Goal: Task Accomplishment & Management: Use online tool/utility

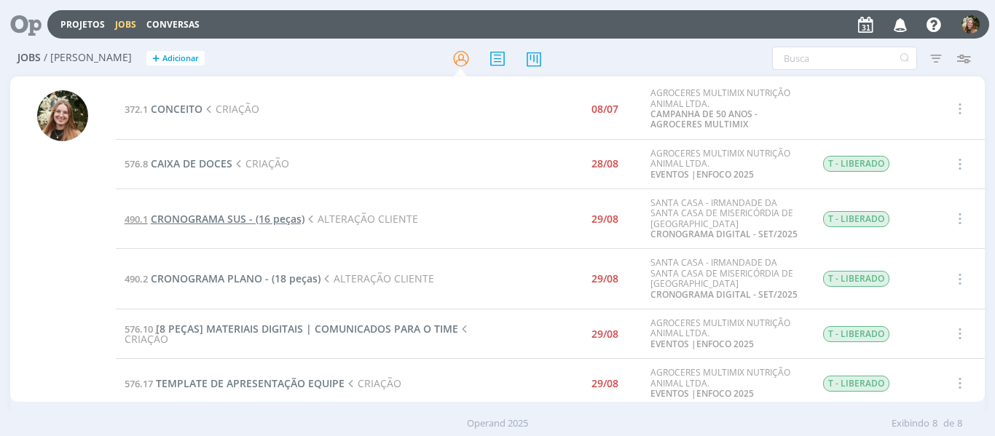
click at [218, 214] on span "CRONOGRAMA SUS - (16 peças)" at bounding box center [228, 219] width 154 height 14
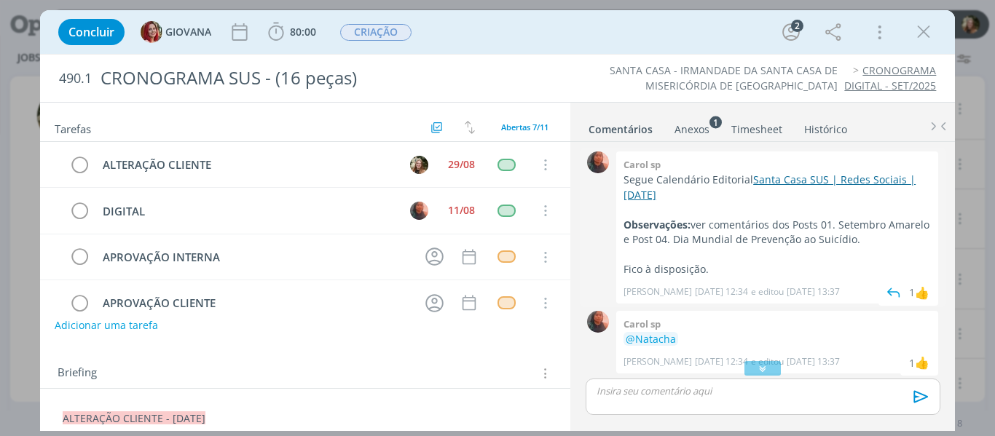
click at [768, 183] on link "Santa Casa SUS | Redes Sociais | [DATE]" at bounding box center [769, 187] width 292 height 28
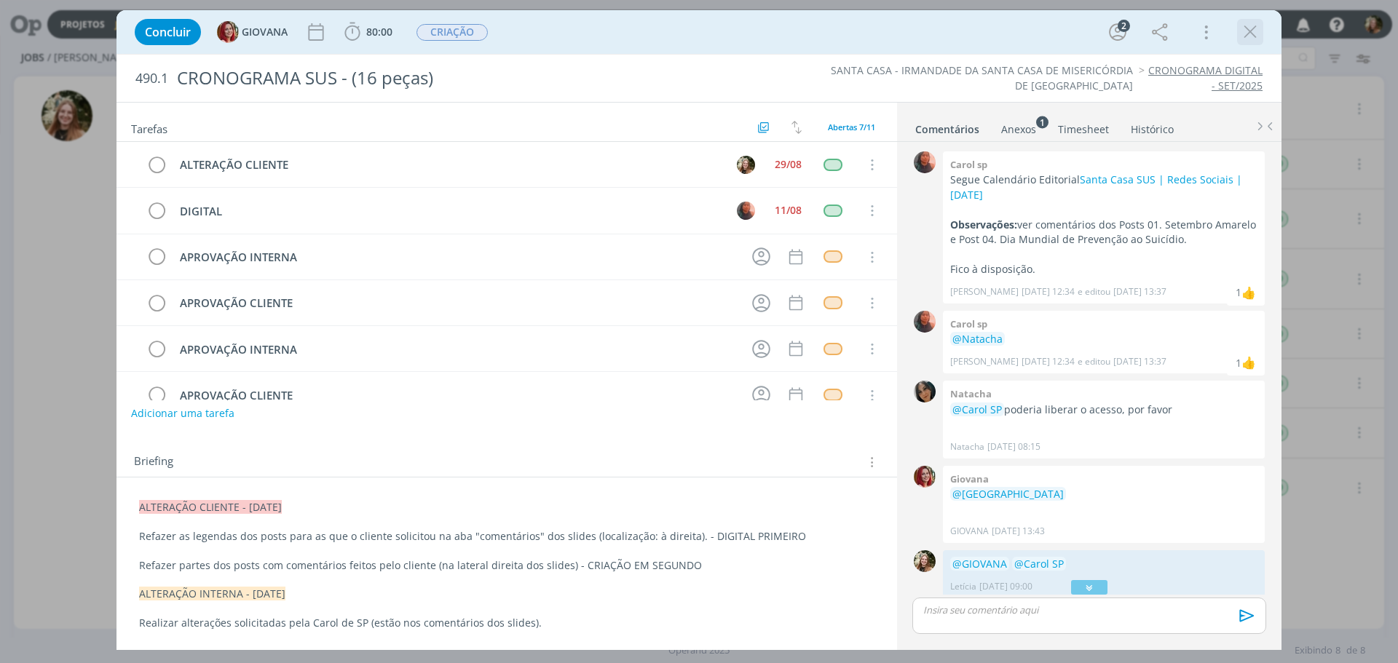
click at [994, 21] on icon "dialog" at bounding box center [1251, 32] width 22 height 22
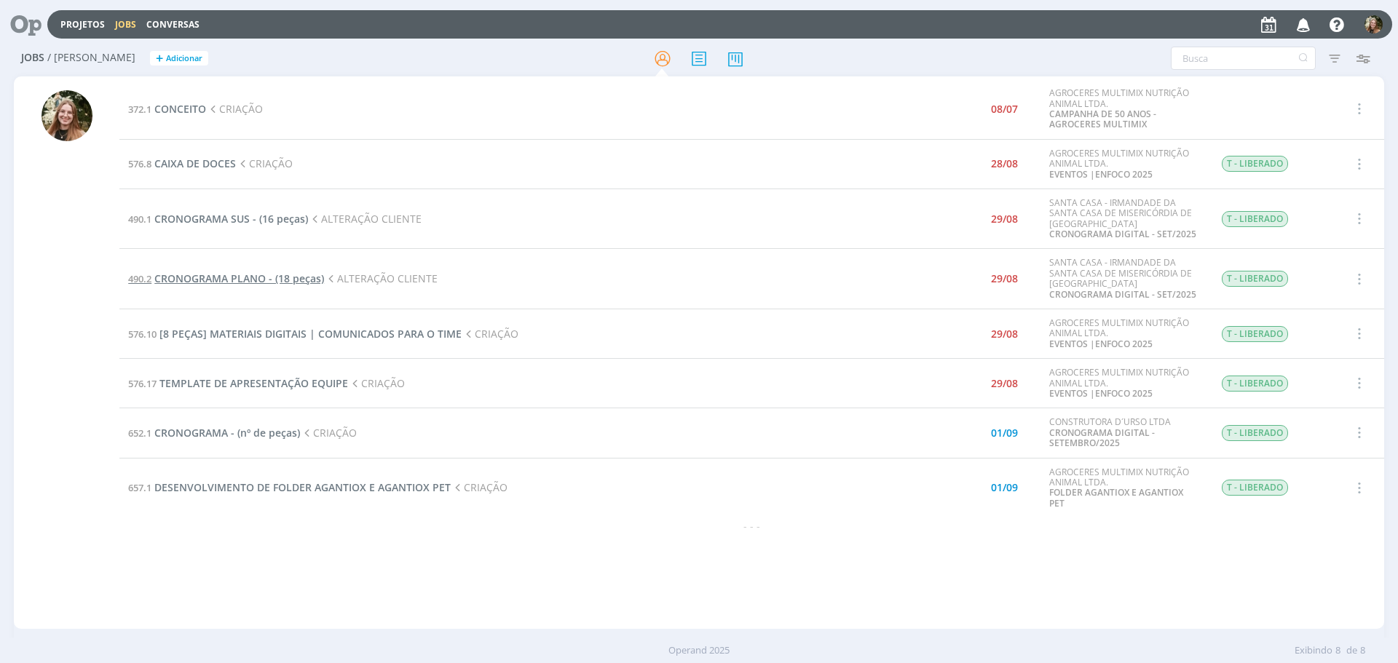
click at [240, 278] on span "CRONOGRAMA PLANO - (18 peças)" at bounding box center [239, 279] width 170 height 14
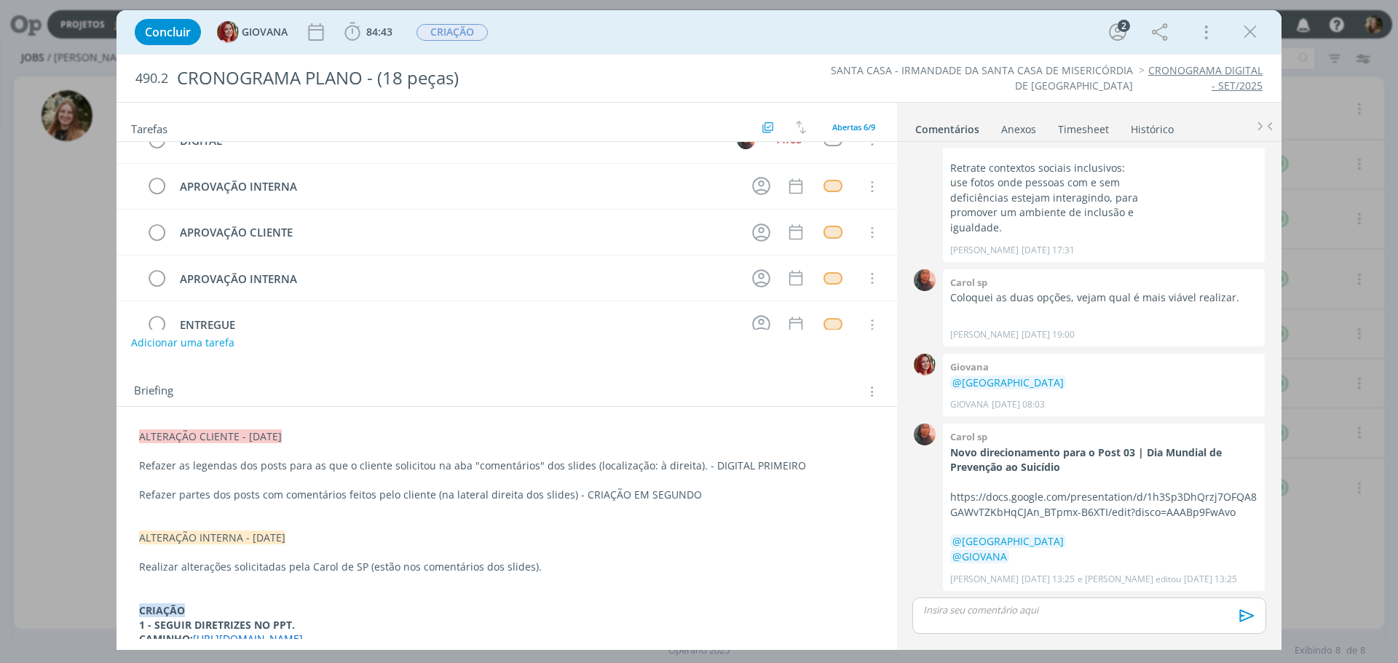
scroll to position [205, 0]
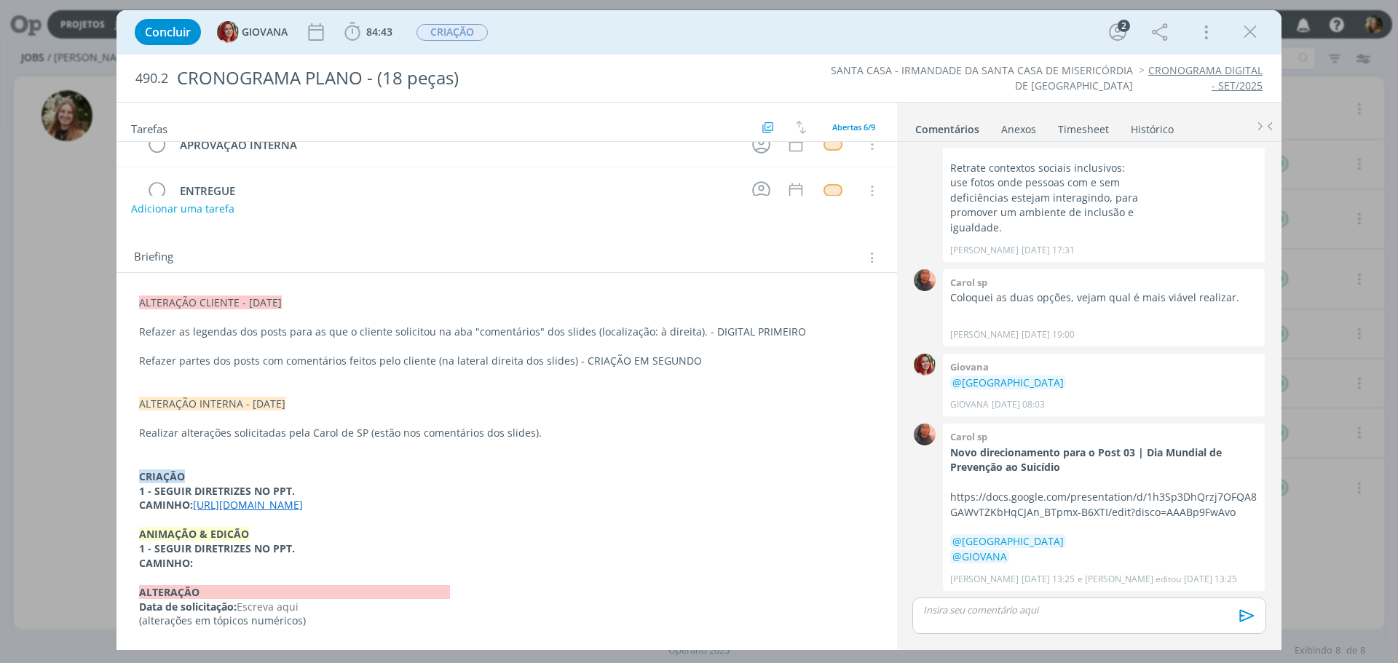
click at [303, 436] on link "[URL][DOMAIN_NAME]" at bounding box center [248, 505] width 110 height 14
click at [456, 436] on link "[URL][DOMAIN_NAME]" at bounding box center [442, 533] width 110 height 19
